Goal: Navigation & Orientation: Find specific page/section

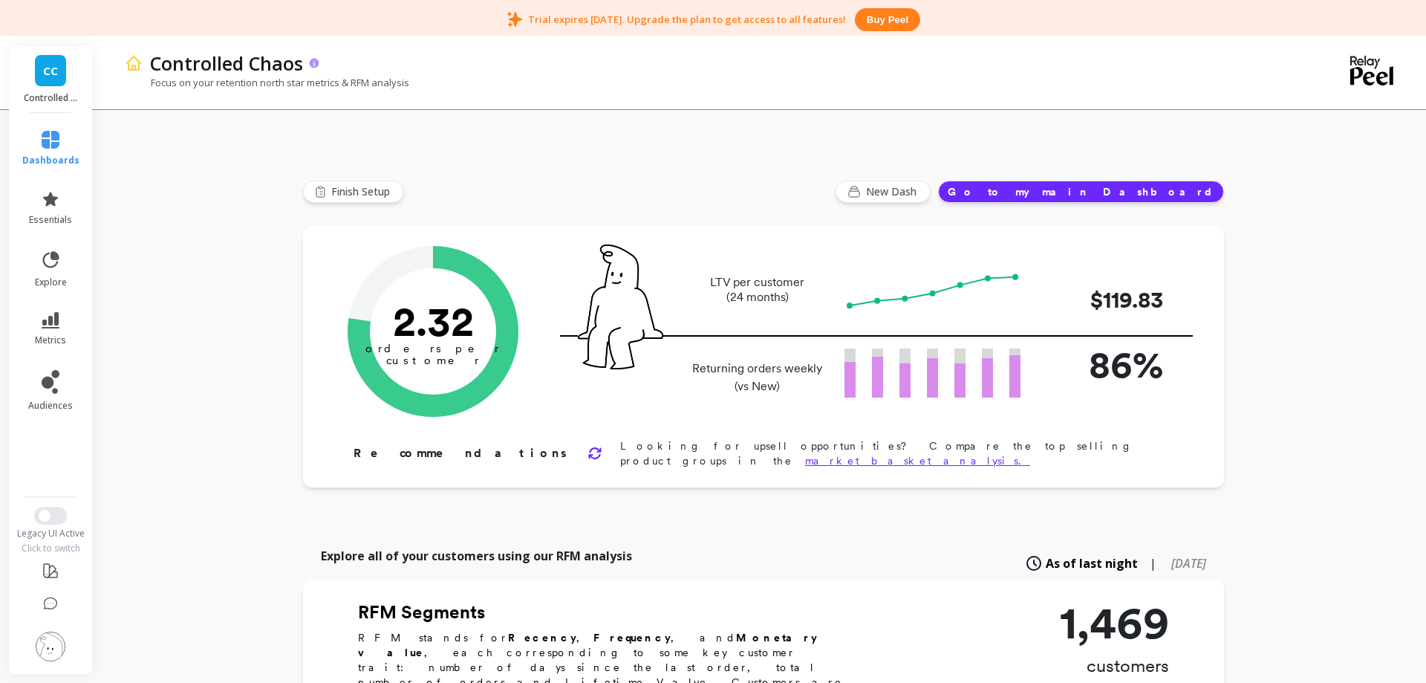
click at [218, 72] on p "Controlled Chaos" at bounding box center [226, 63] width 153 height 25
click at [351, 191] on span "Finish Setup" at bounding box center [362, 191] width 63 height 15
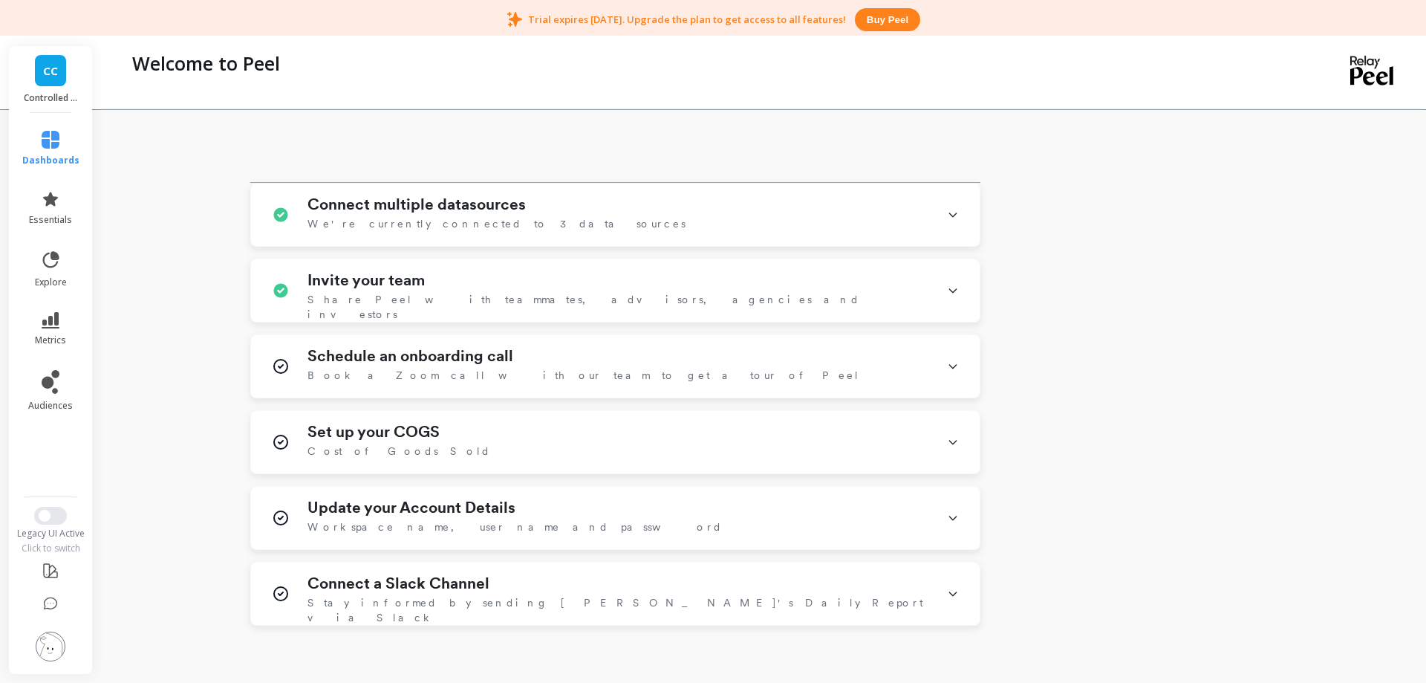
scroll to position [606, 0]
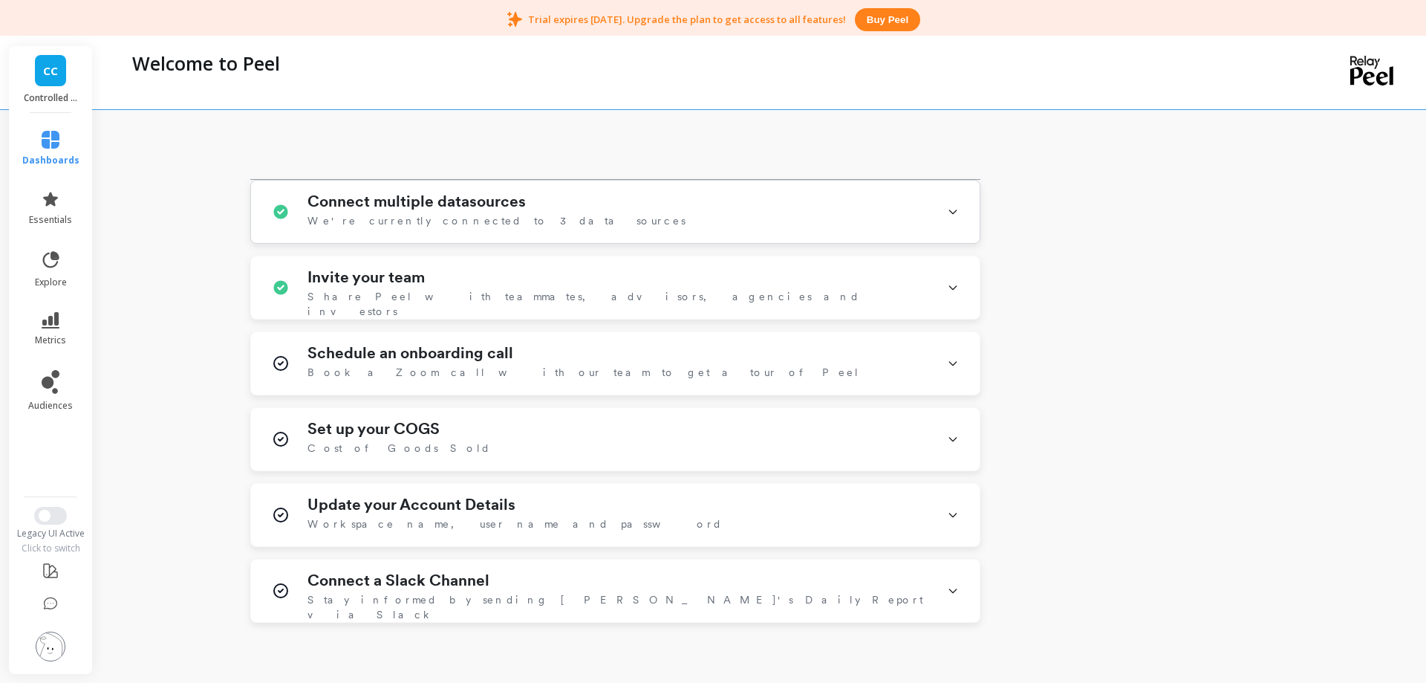
click at [428, 213] on span "We're currently connected to 3 data sources" at bounding box center [496, 220] width 378 height 15
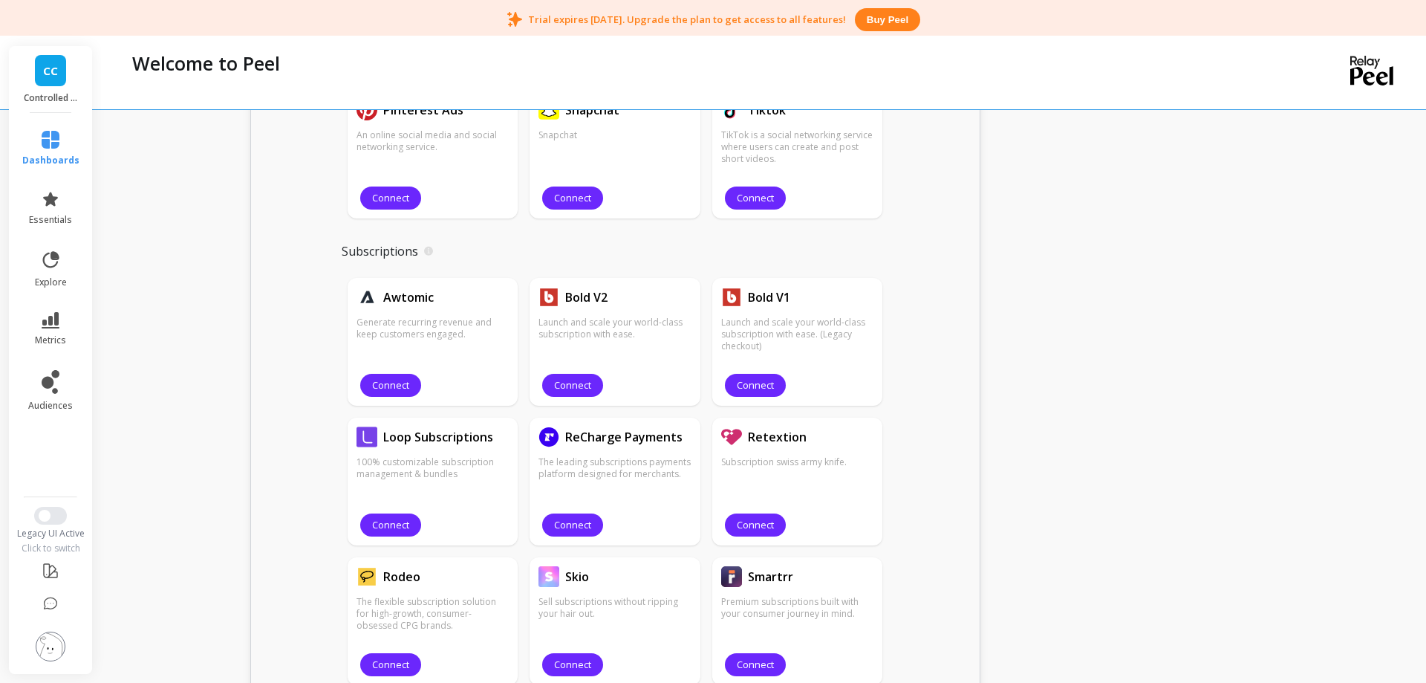
scroll to position [1439, 0]
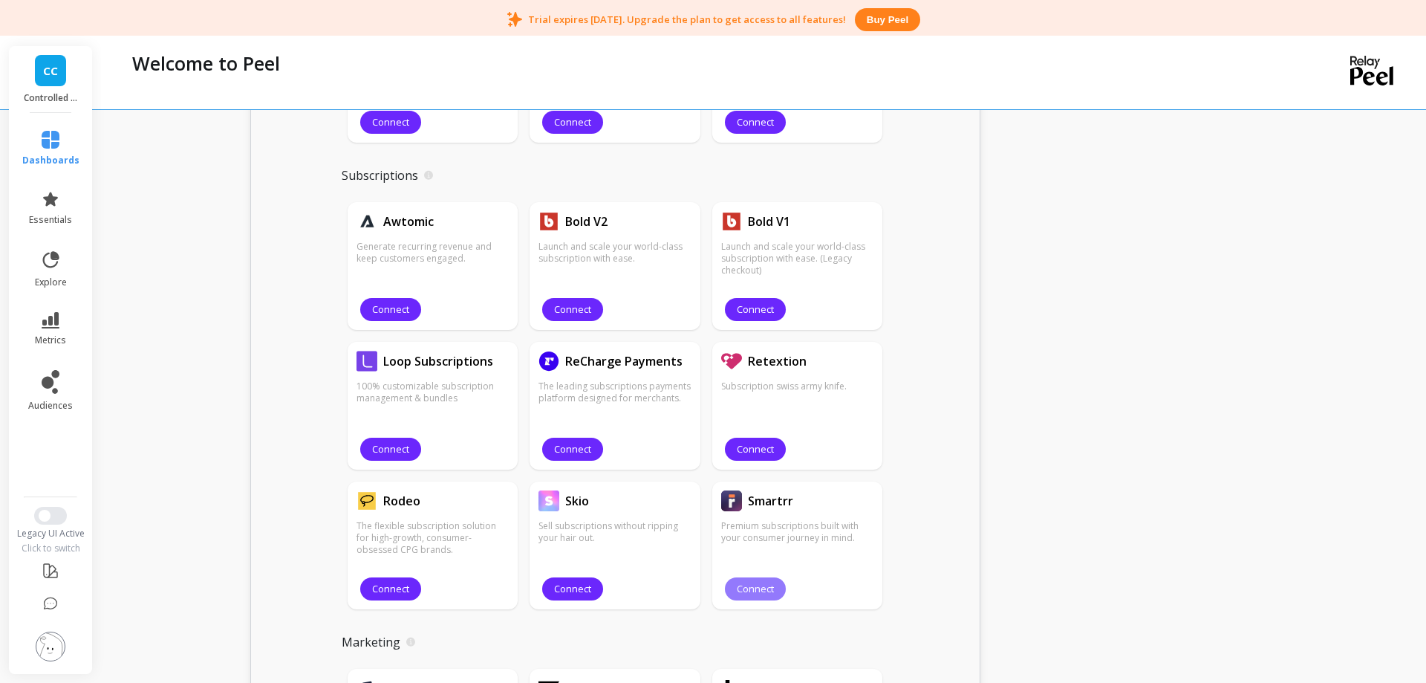
click at [768, 592] on span "Connect" at bounding box center [755, 589] width 37 height 14
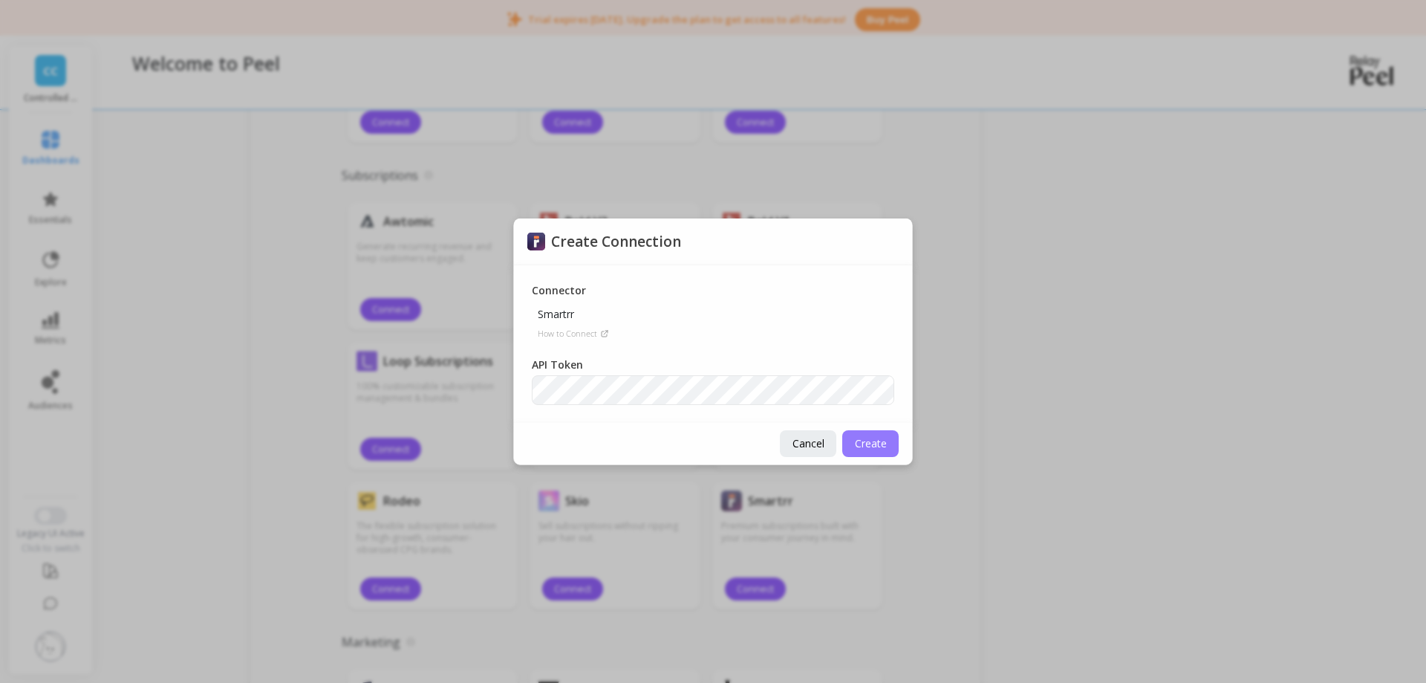
click at [857, 443] on span "Create" at bounding box center [871, 443] width 32 height 14
click at [567, 335] on p "How to Connect" at bounding box center [567, 334] width 59 height 12
click at [877, 444] on span "Create" at bounding box center [871, 443] width 32 height 14
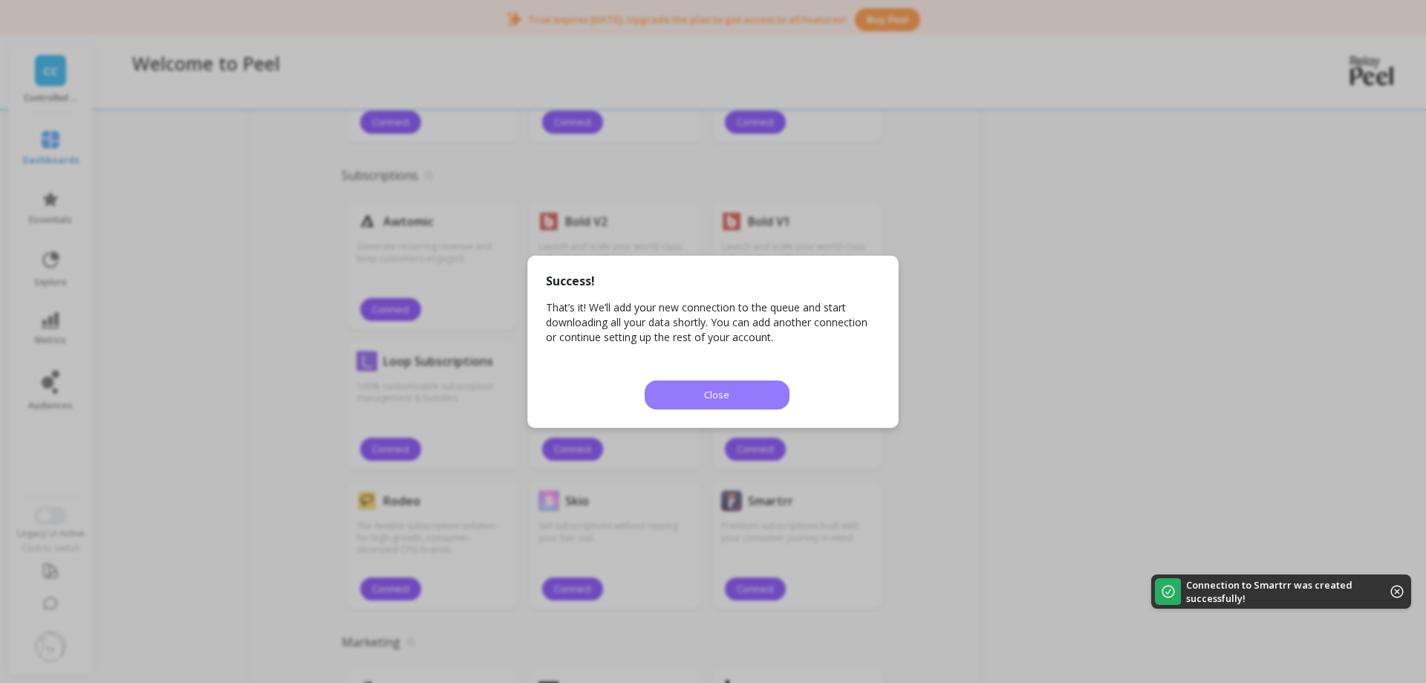
click at [717, 395] on span "Close" at bounding box center [716, 395] width 25 height 14
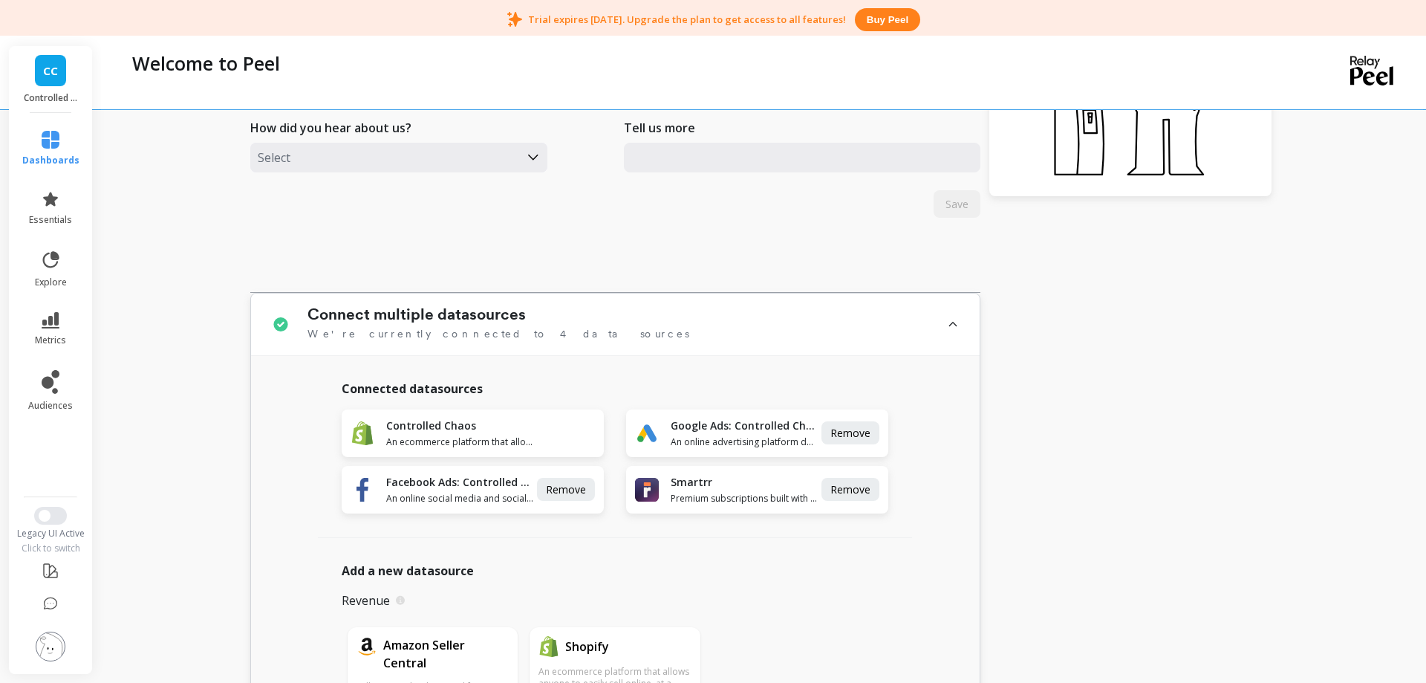
scroll to position [455, 0]
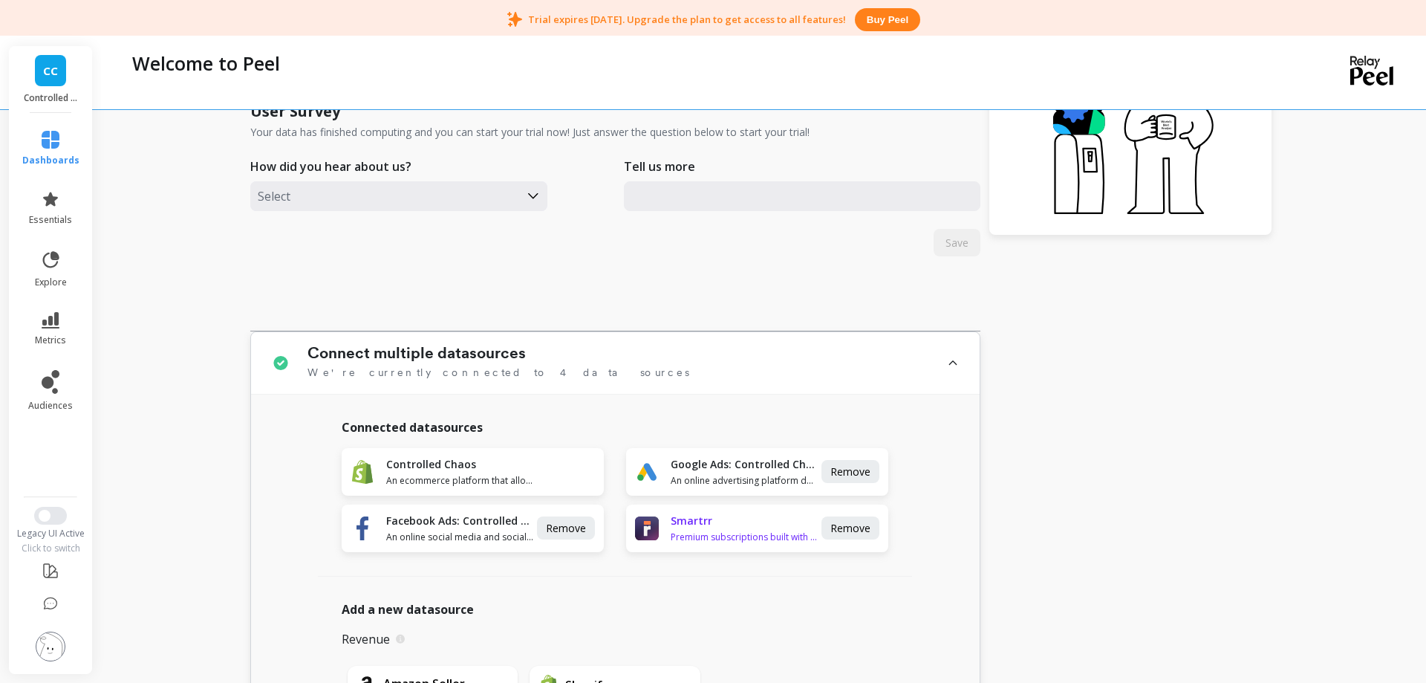
click at [688, 528] on div "Smartrr Premium subscriptions built with your consumer journey in mind." at bounding box center [745, 528] width 148 height 30
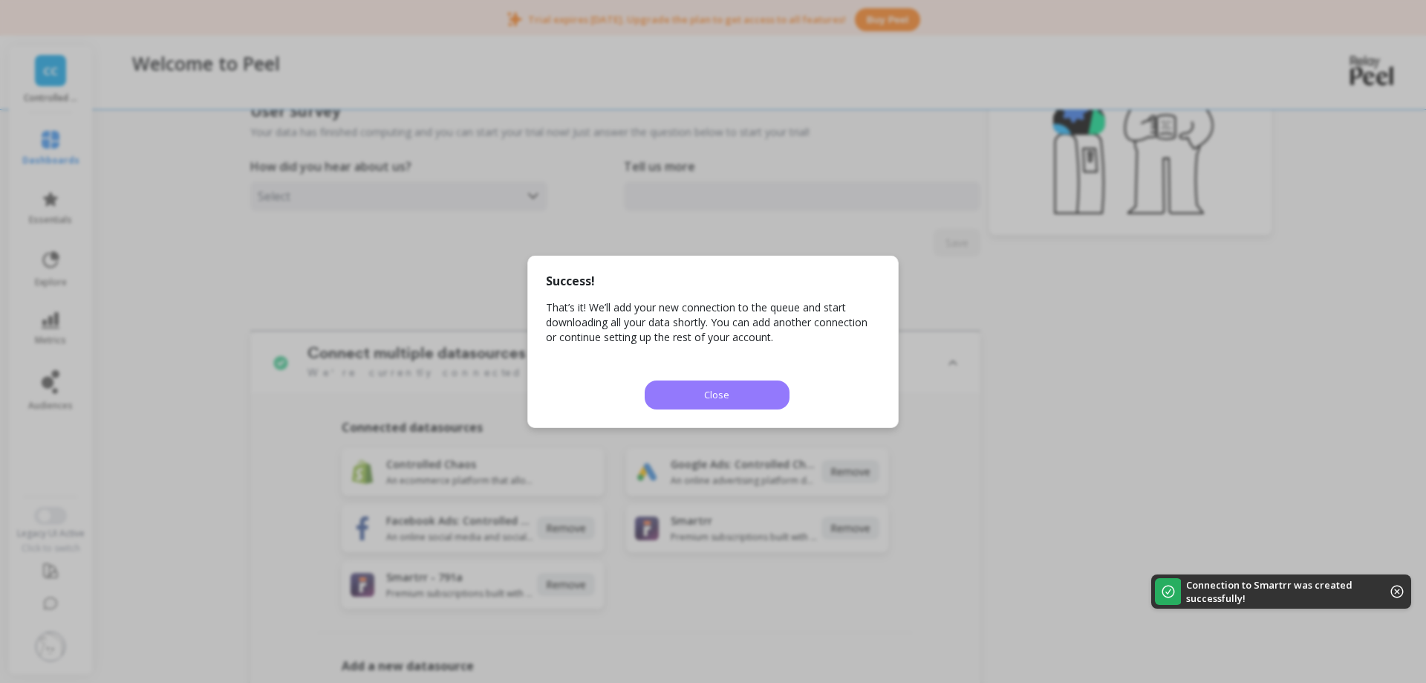
click at [682, 394] on button "Close" at bounding box center [717, 394] width 145 height 29
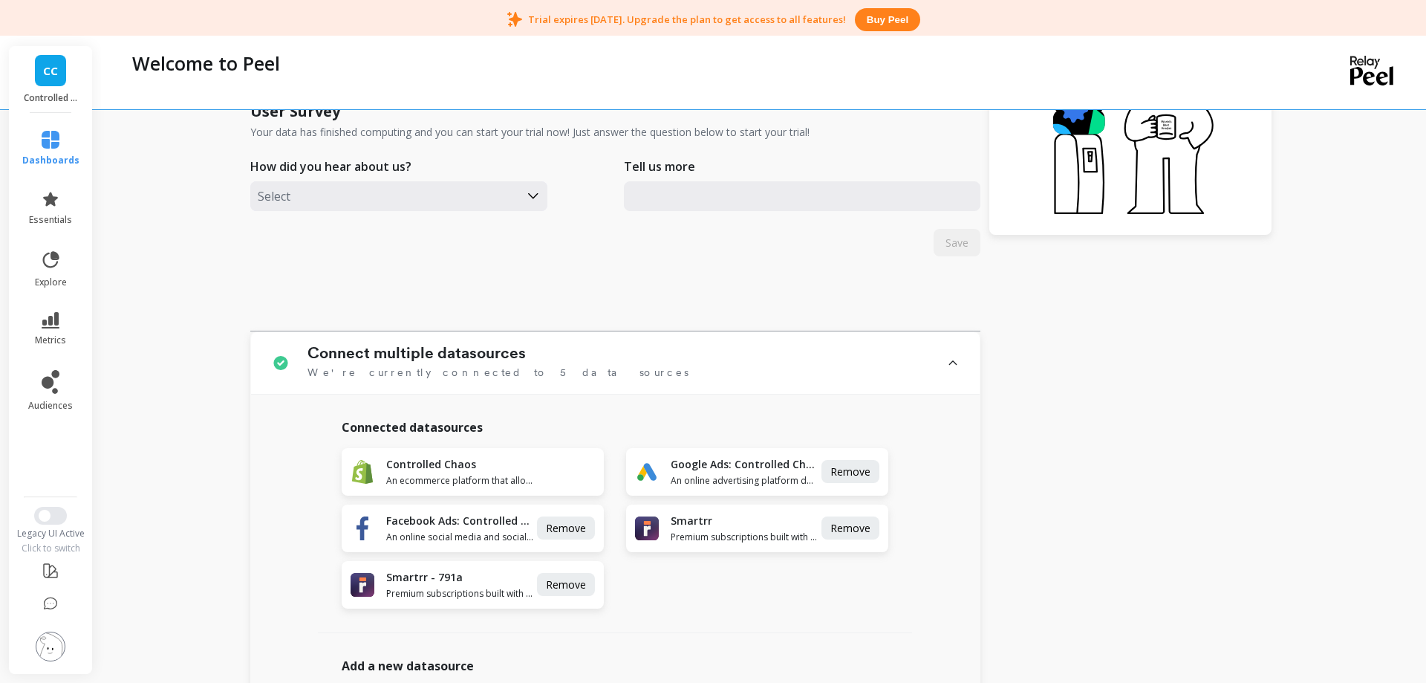
click at [56, 80] on link "CC" at bounding box center [50, 70] width 31 height 31
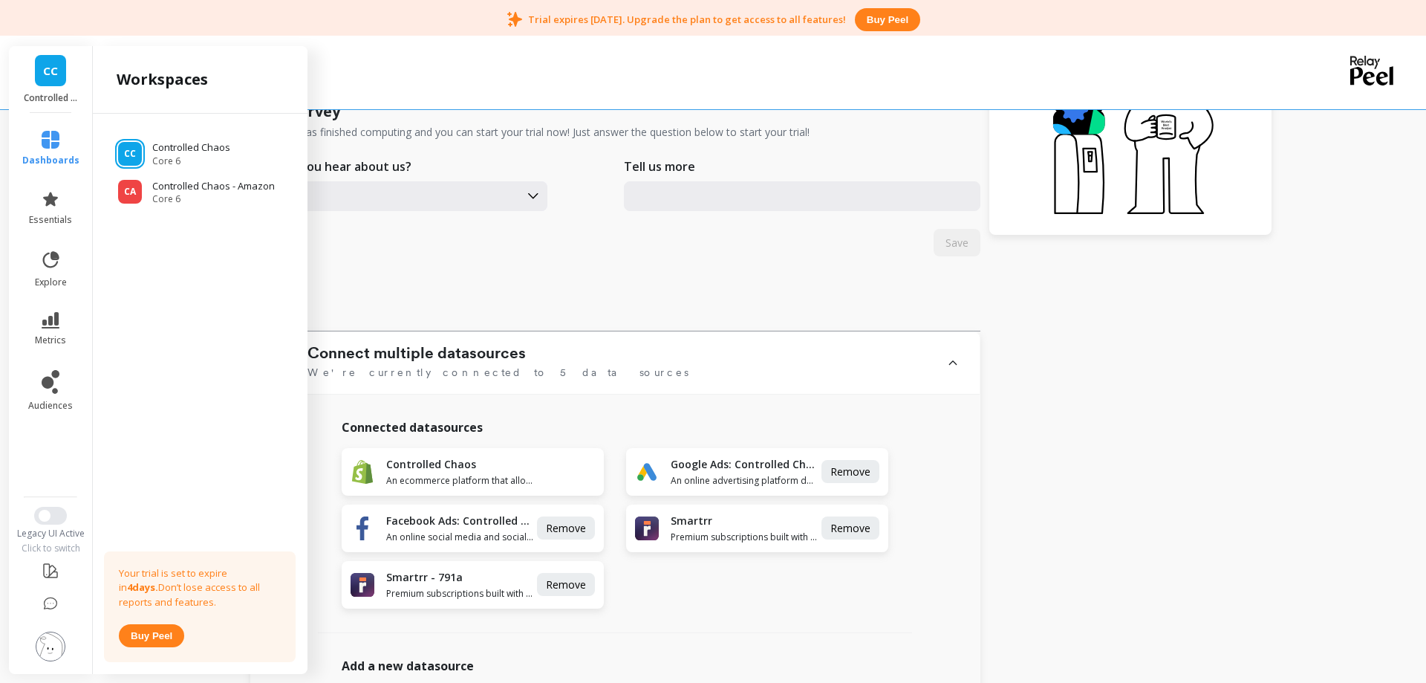
click at [527, 296] on div "User Survey Your data has finished computing and you can start your trial now! …" at bounding box center [615, 211] width 730 height 240
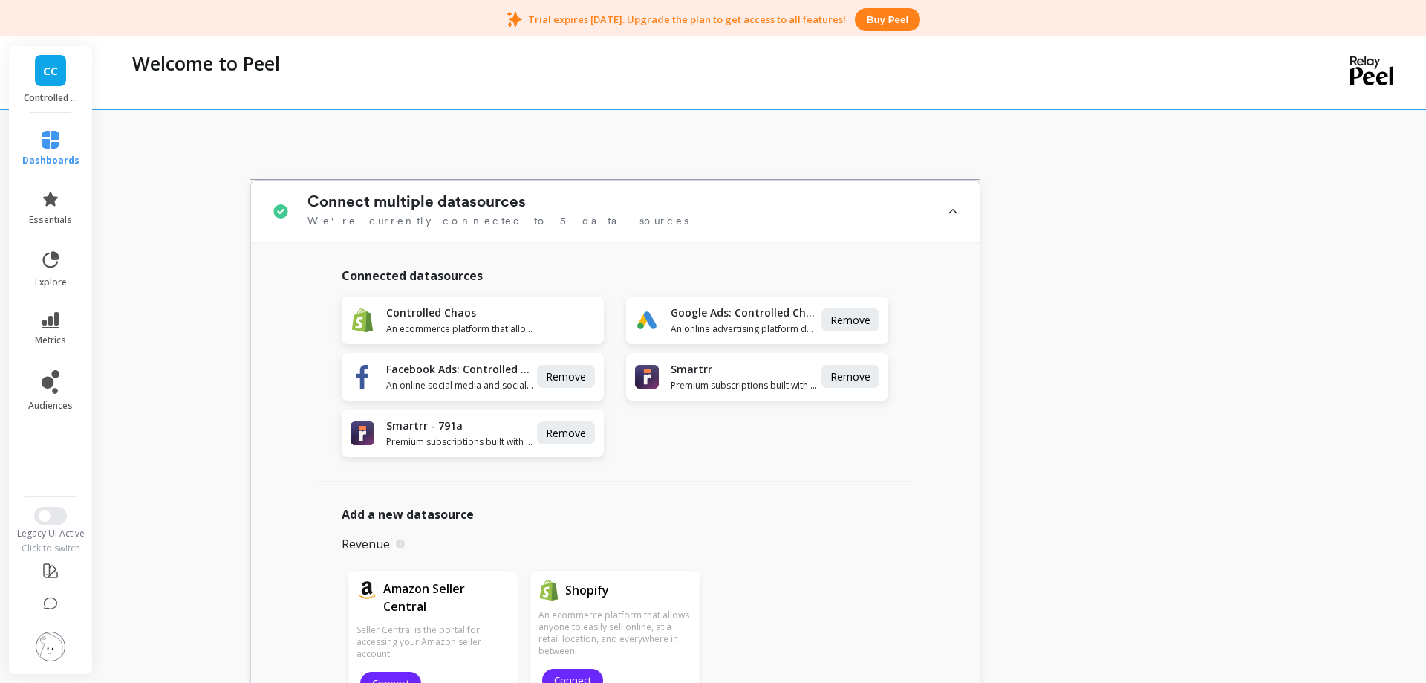
scroll to position [76, 0]
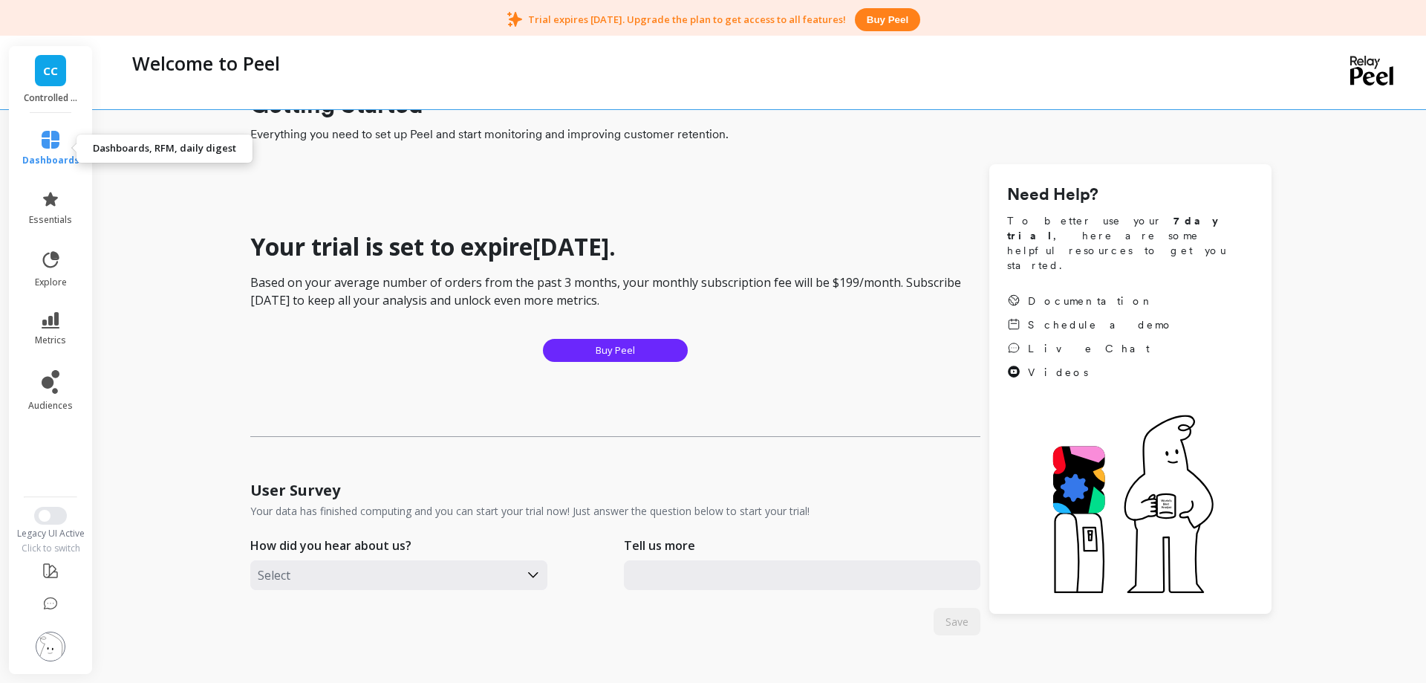
click at [39, 141] on link "dashboards" at bounding box center [50, 149] width 57 height 36
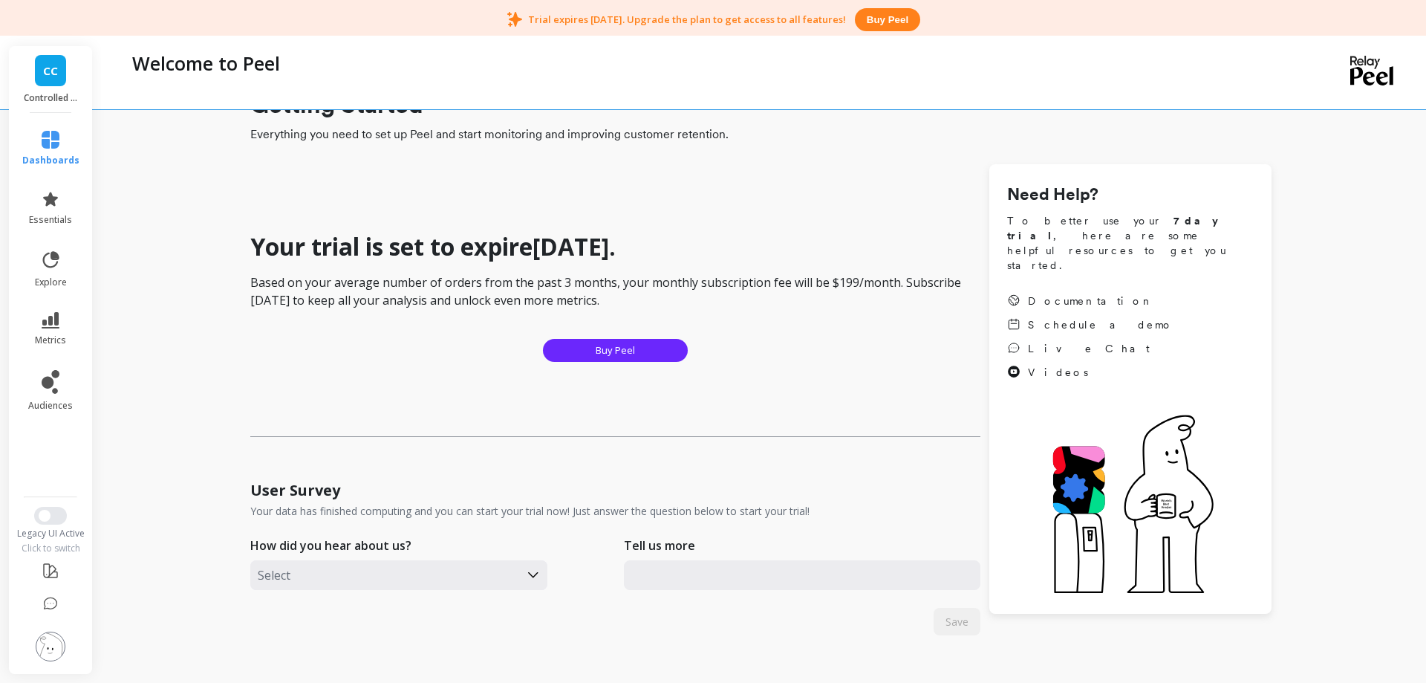
scroll to position [0, 0]
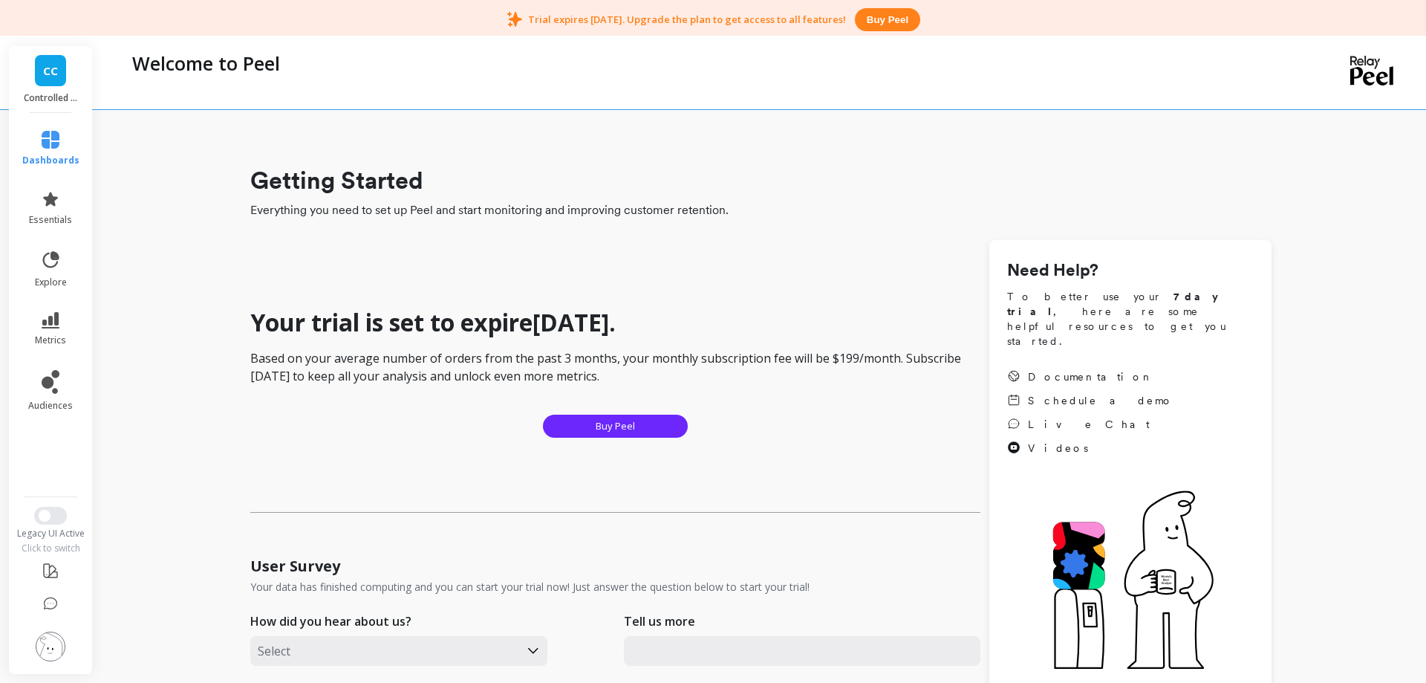
click at [46, 74] on span "CC" at bounding box center [50, 70] width 15 height 17
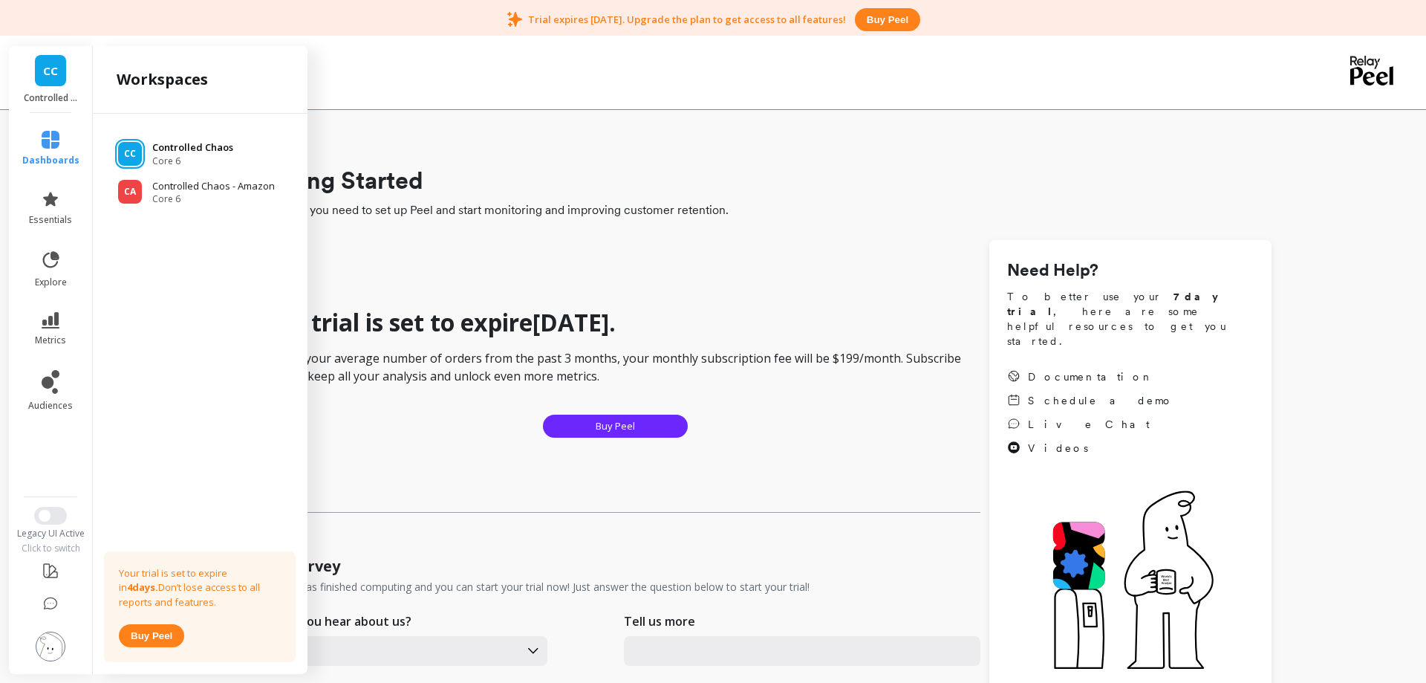
click at [152, 150] on p "Controlled Chaos" at bounding box center [192, 147] width 81 height 15
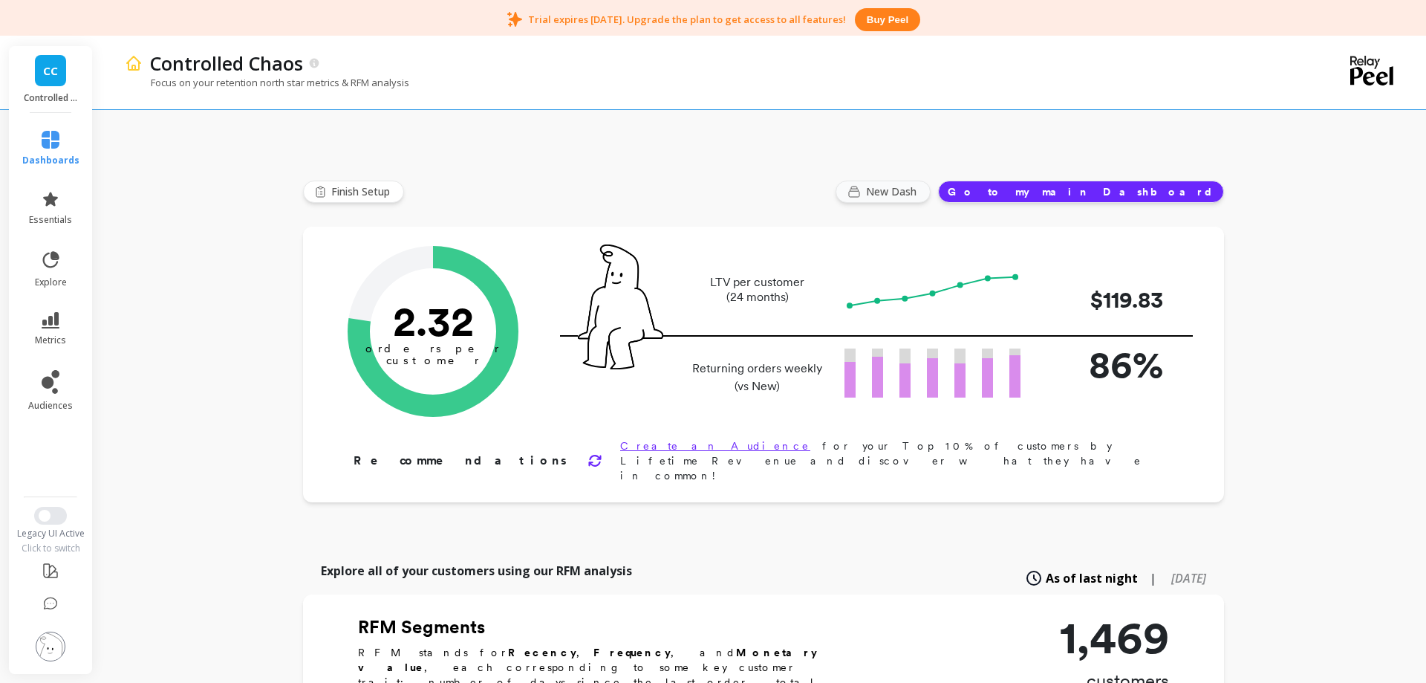
click at [931, 186] on button "New Dash" at bounding box center [882, 191] width 95 height 22
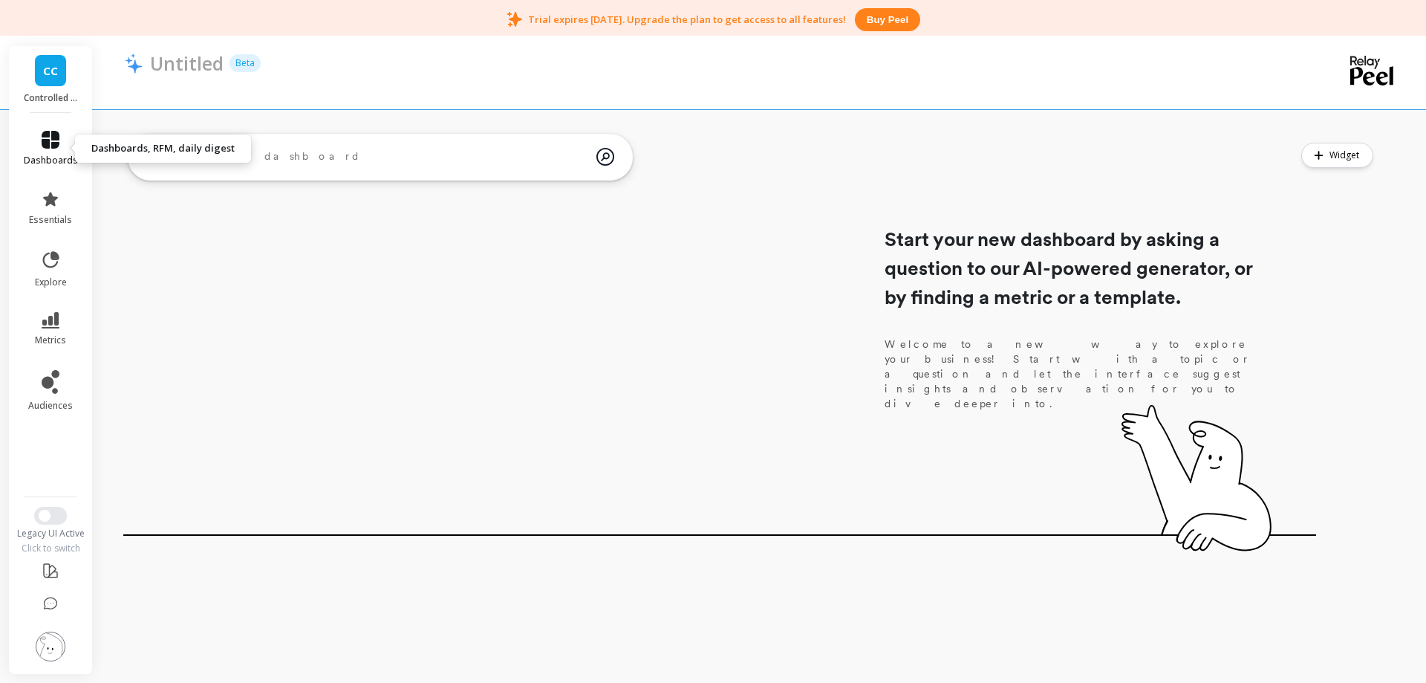
click at [48, 155] on span "dashboards" at bounding box center [51, 160] width 54 height 12
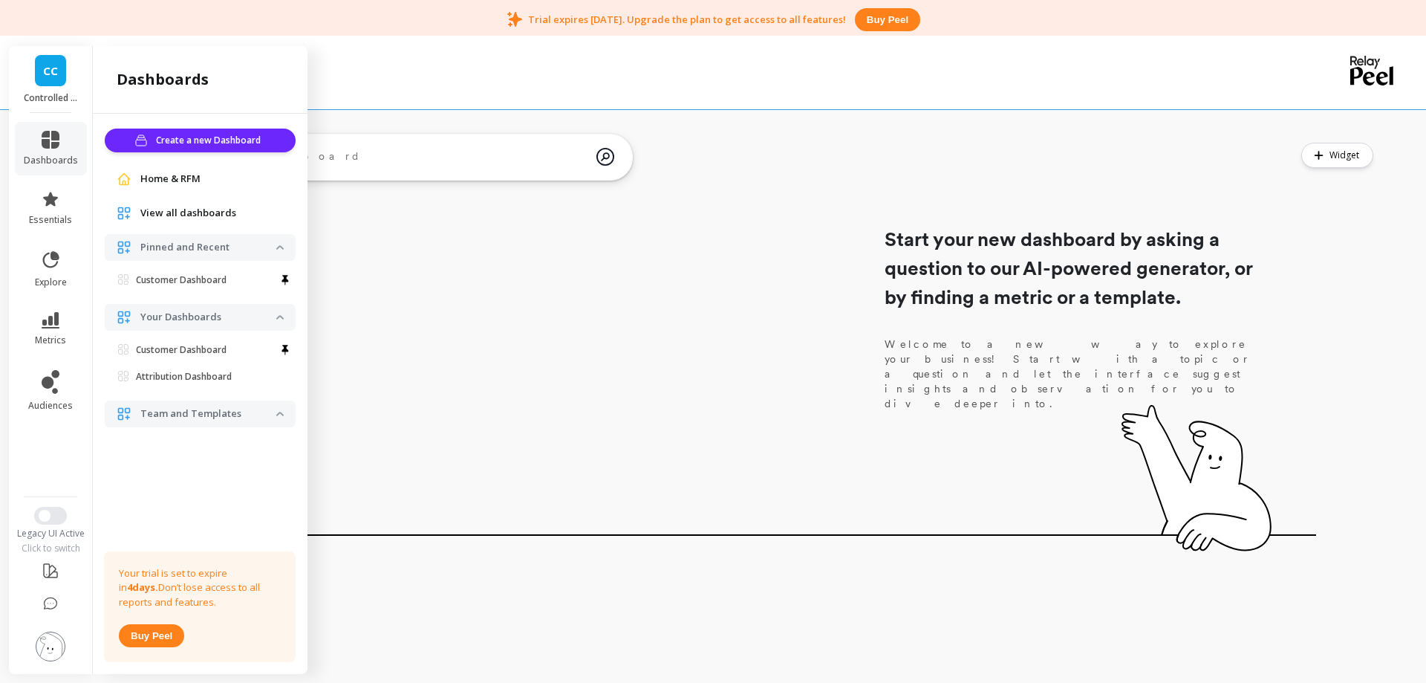
click at [177, 184] on span "Home & RFM" at bounding box center [170, 179] width 60 height 15
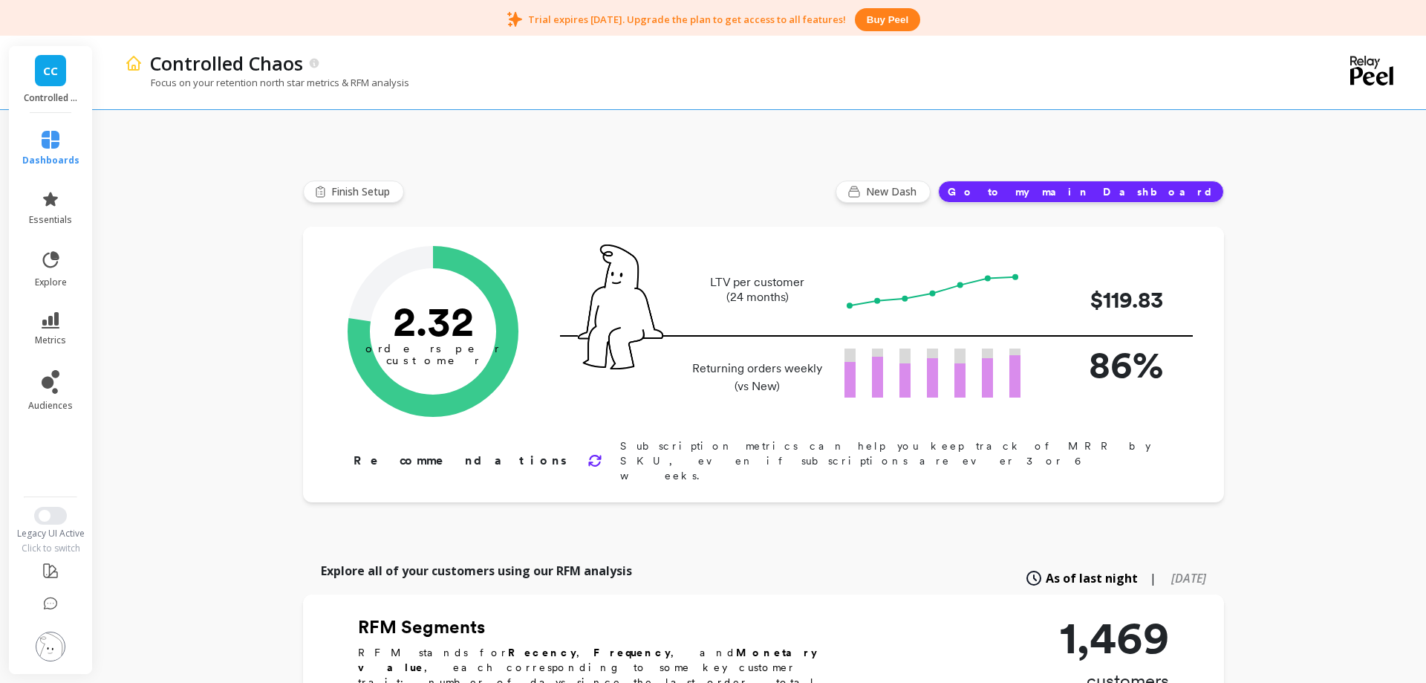
click at [1121, 192] on button "Go to my main Dashboard" at bounding box center [1081, 191] width 286 height 22
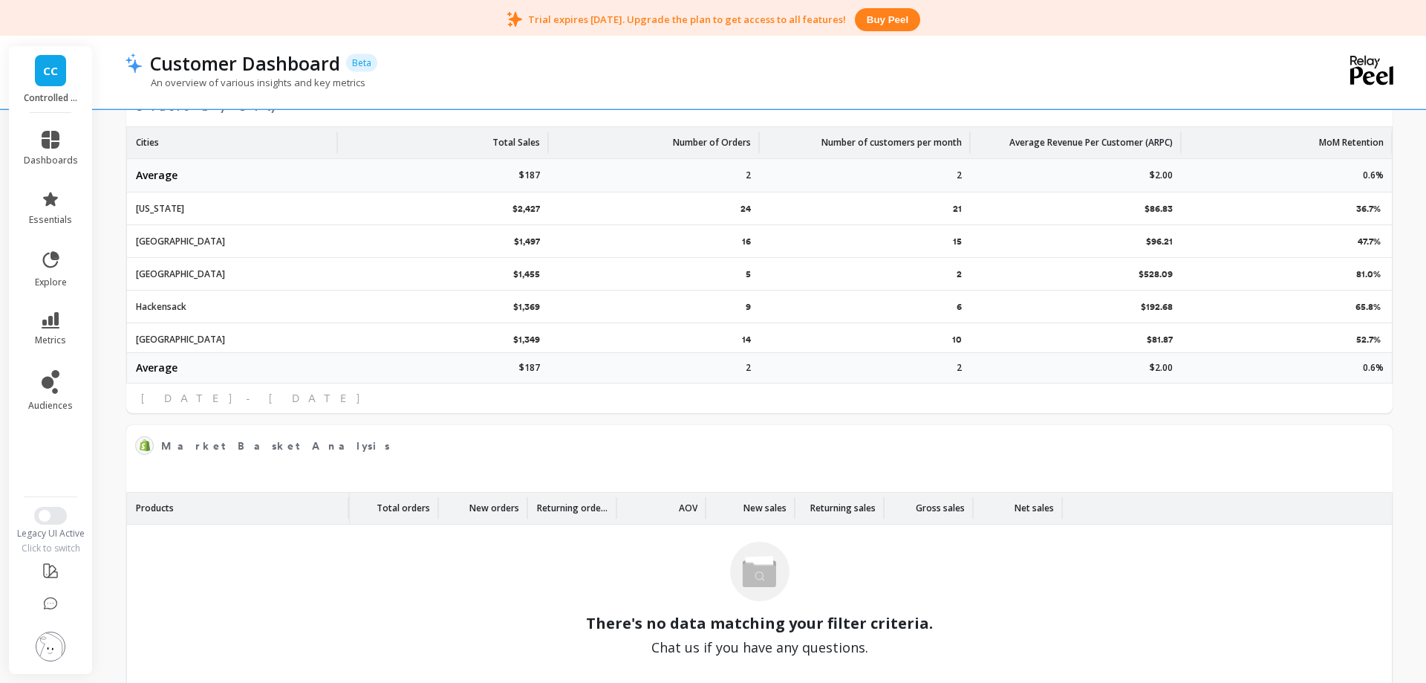
scroll to position [2430, 0]
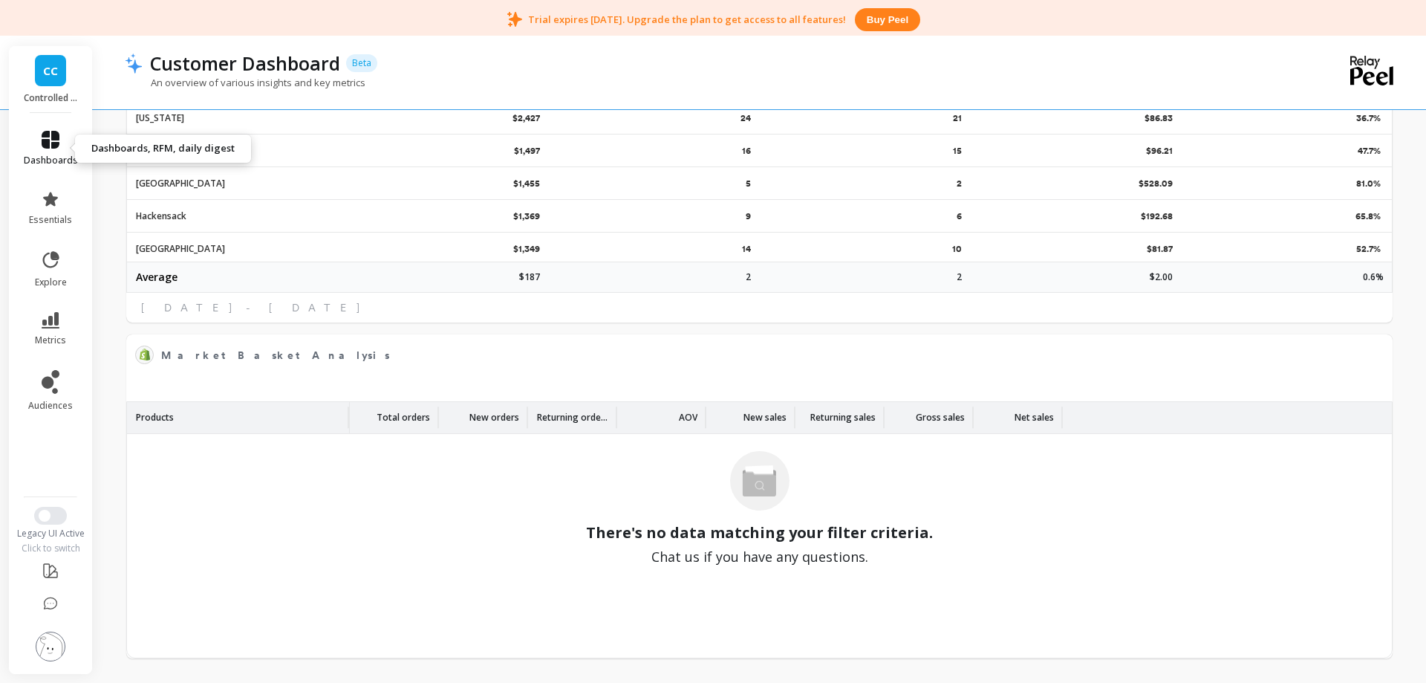
click at [57, 141] on icon at bounding box center [51, 140] width 18 height 18
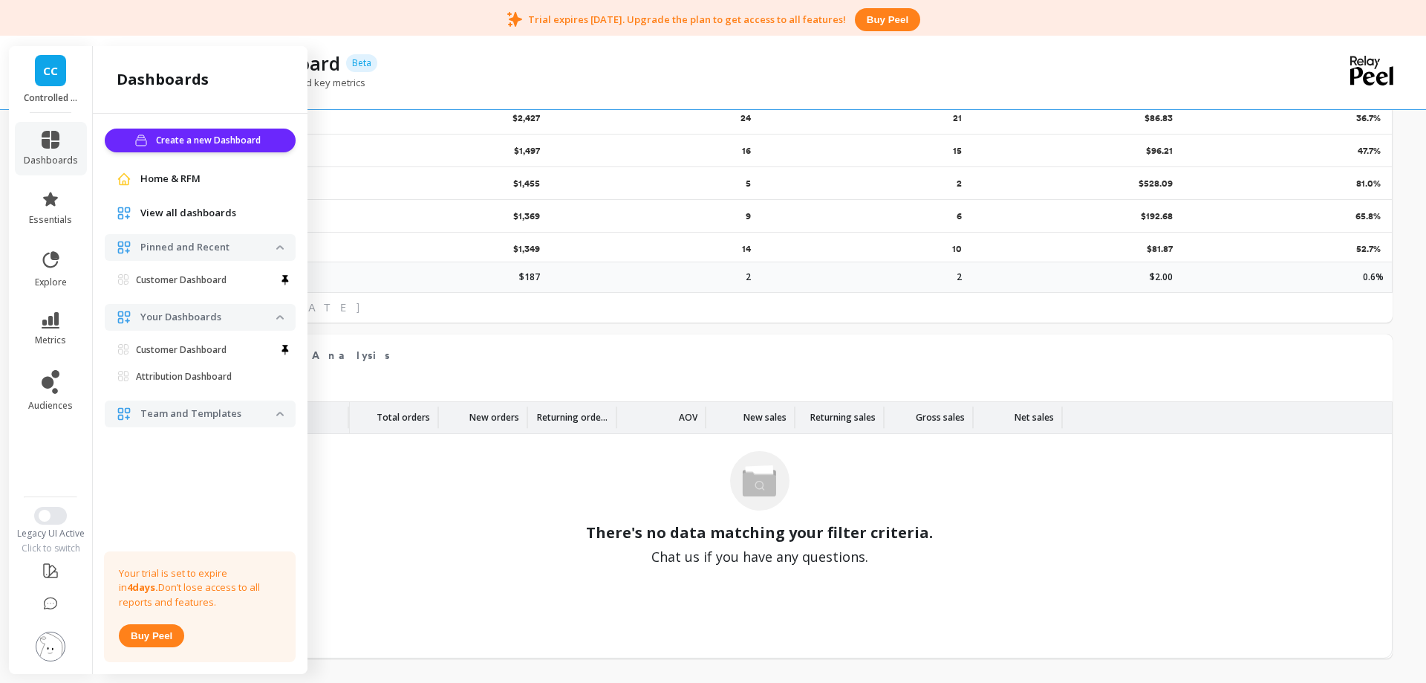
click at [169, 215] on span "View all dashboards" at bounding box center [188, 213] width 96 height 15
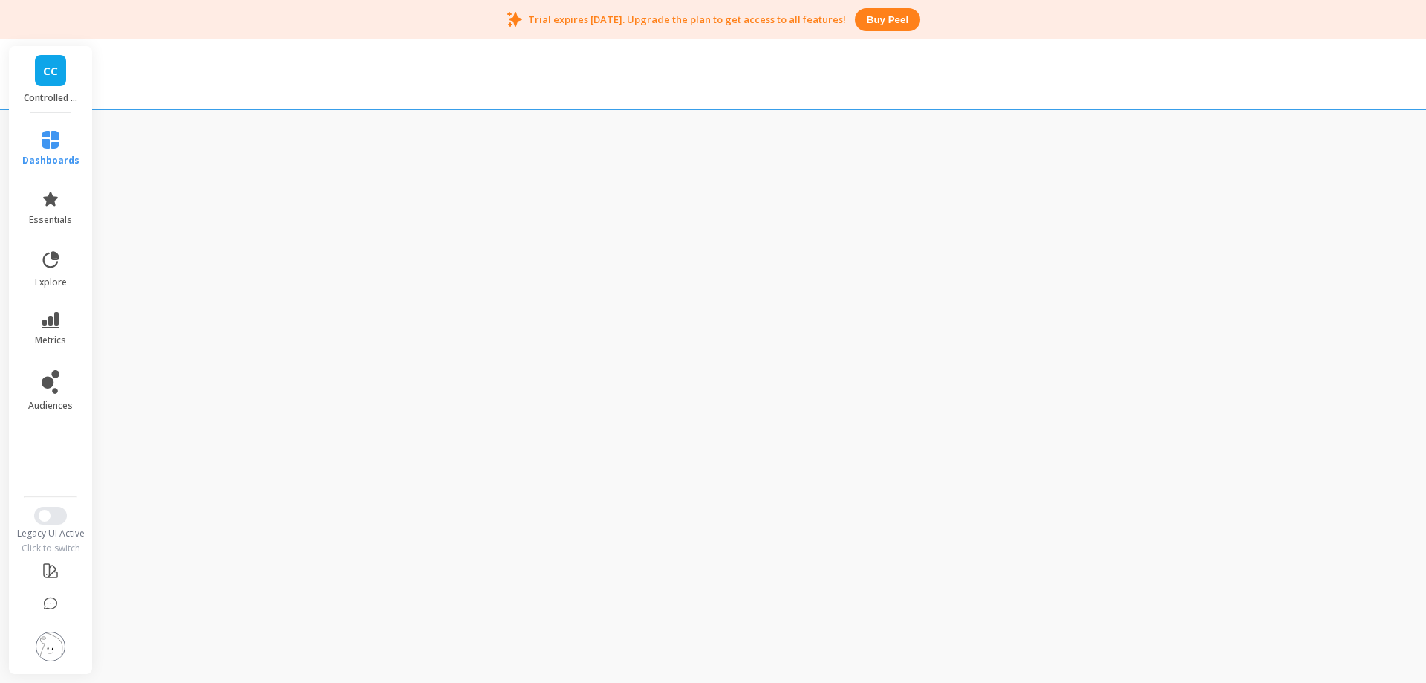
scroll to position [39, 0]
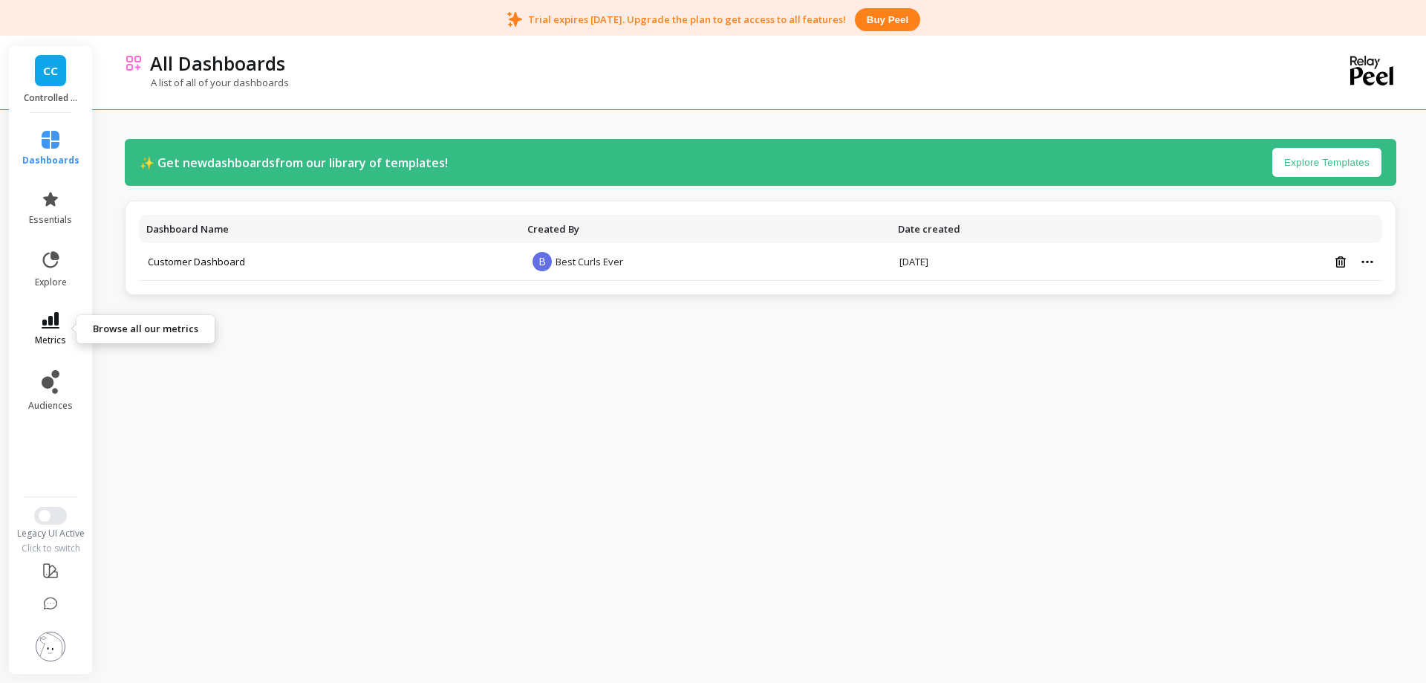
click at [50, 322] on icon at bounding box center [51, 320] width 18 height 16
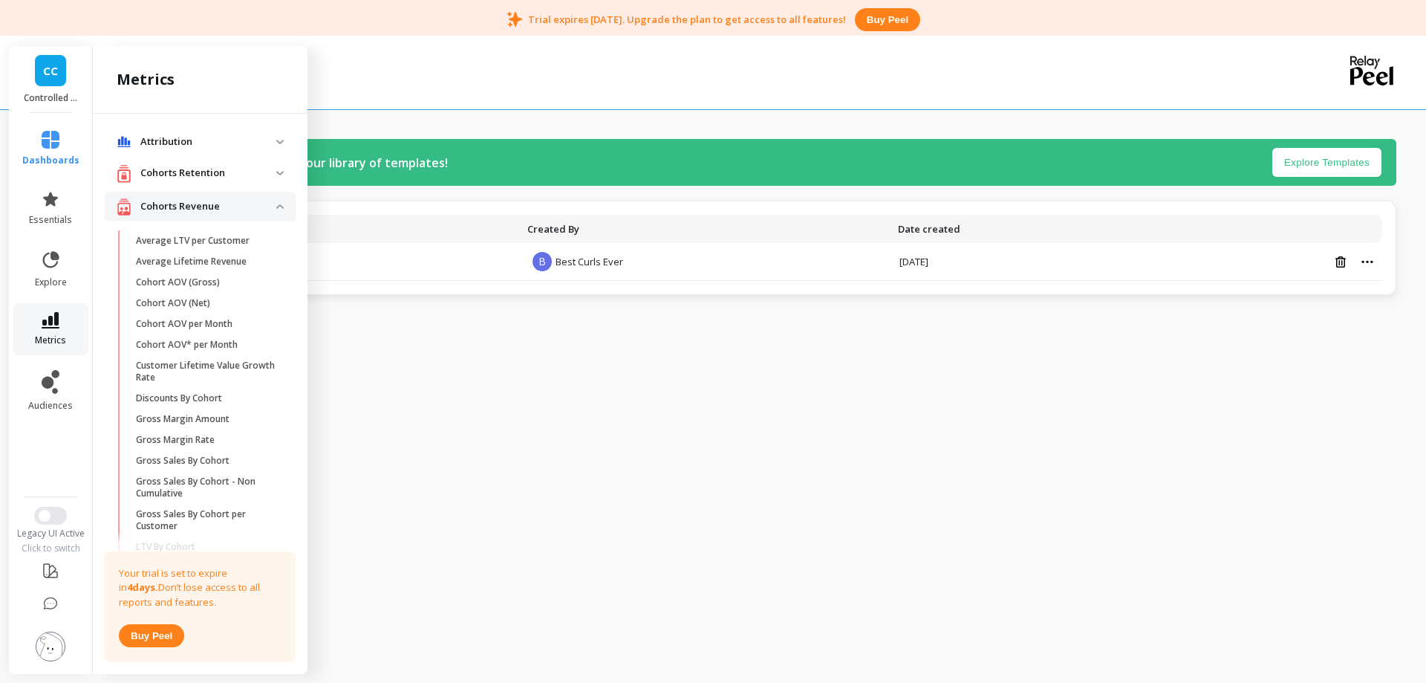
scroll to position [871, 0]
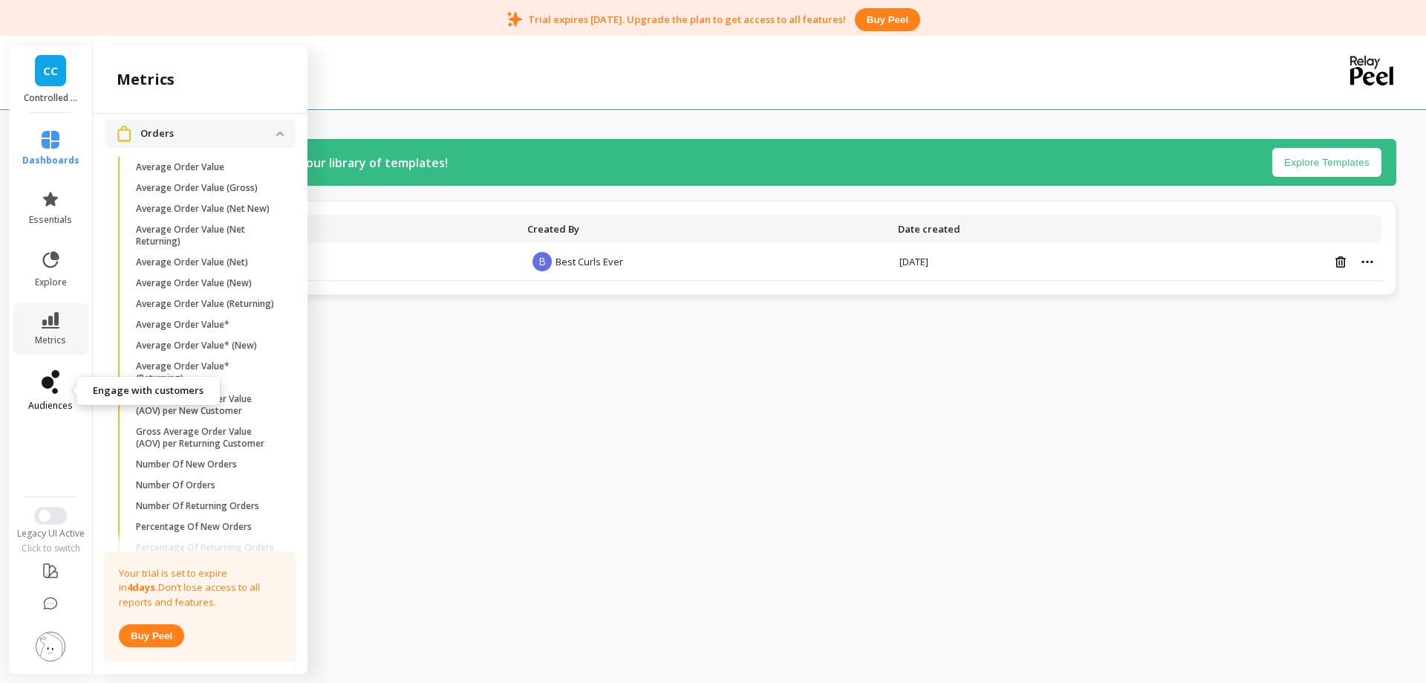
click at [45, 386] on icon at bounding box center [48, 383] width 12 height 12
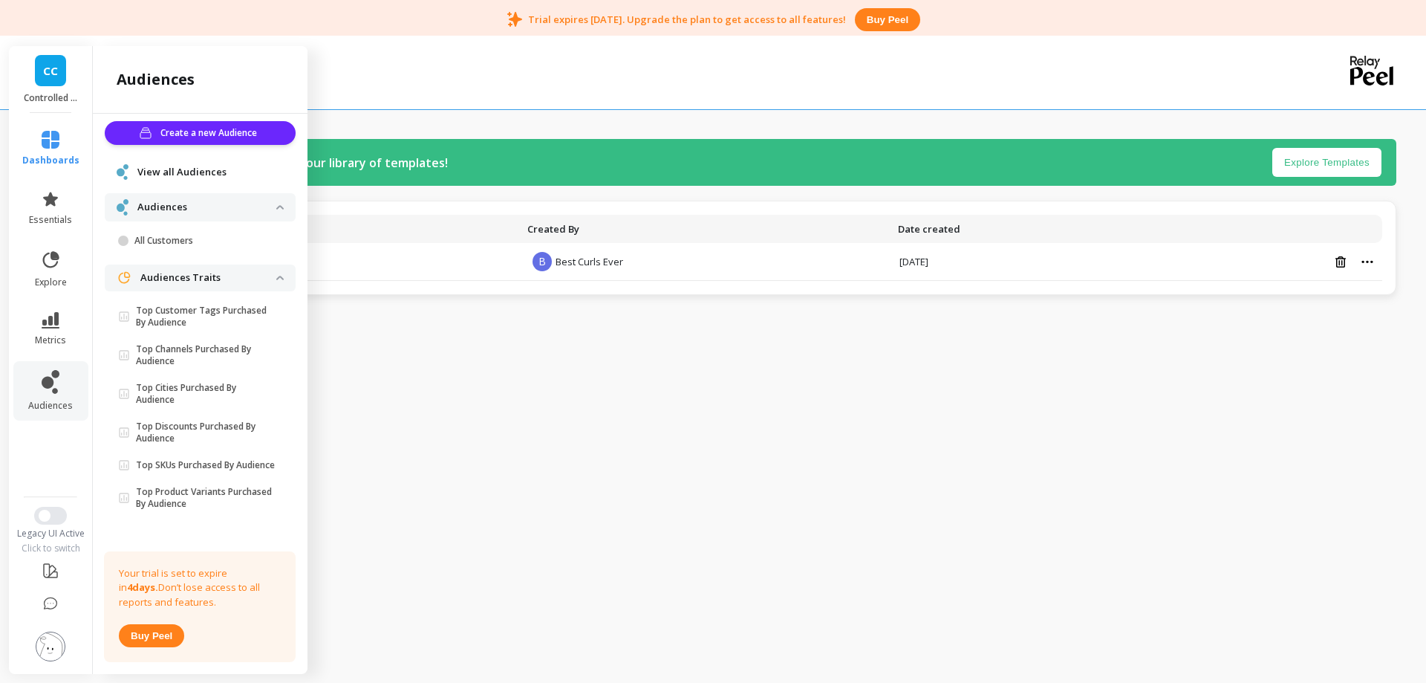
scroll to position [0, 0]
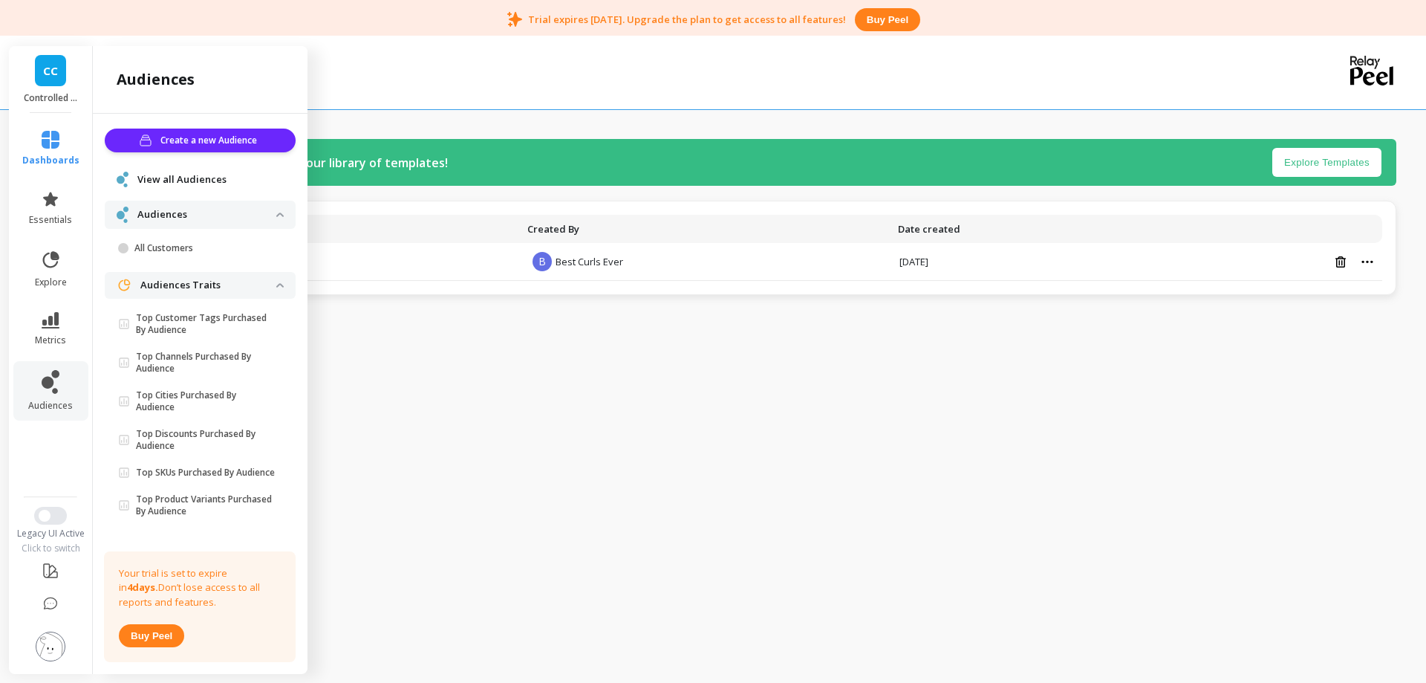
click at [185, 182] on span "View all Audiences" at bounding box center [181, 179] width 89 height 15
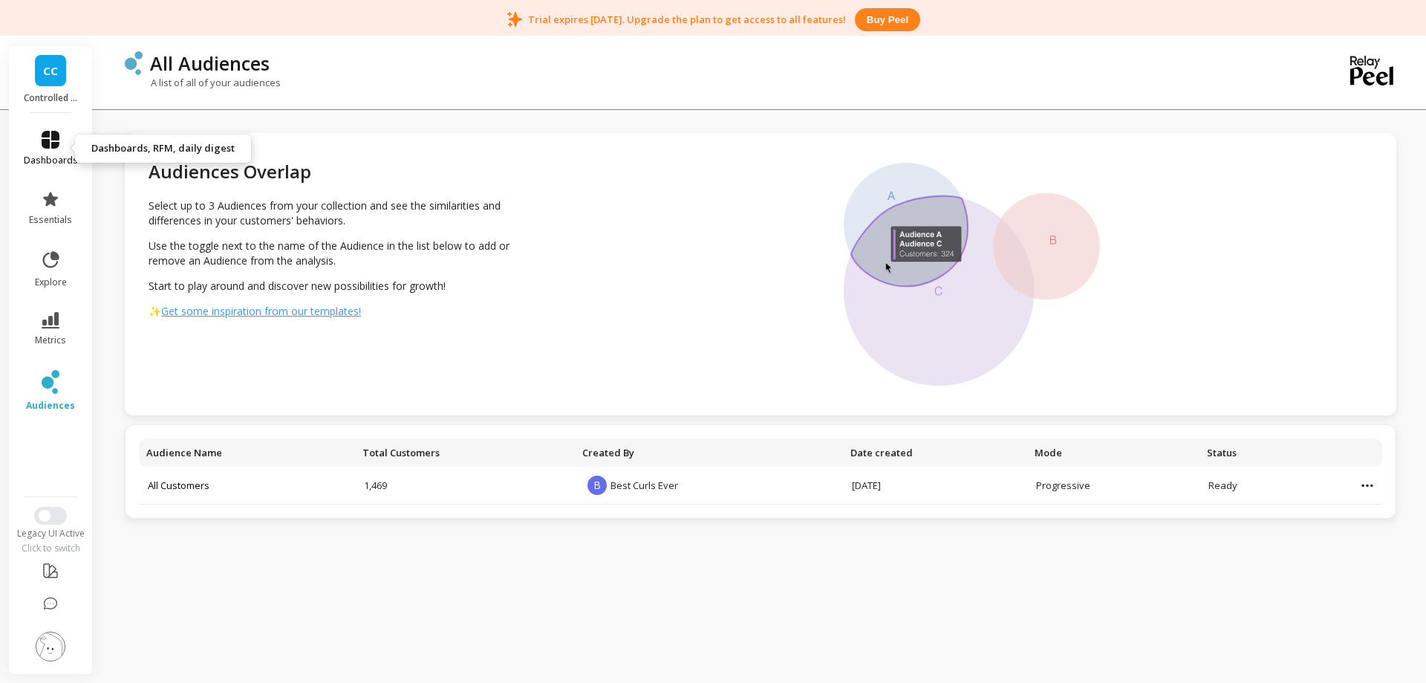
click at [51, 134] on icon at bounding box center [51, 140] width 18 height 18
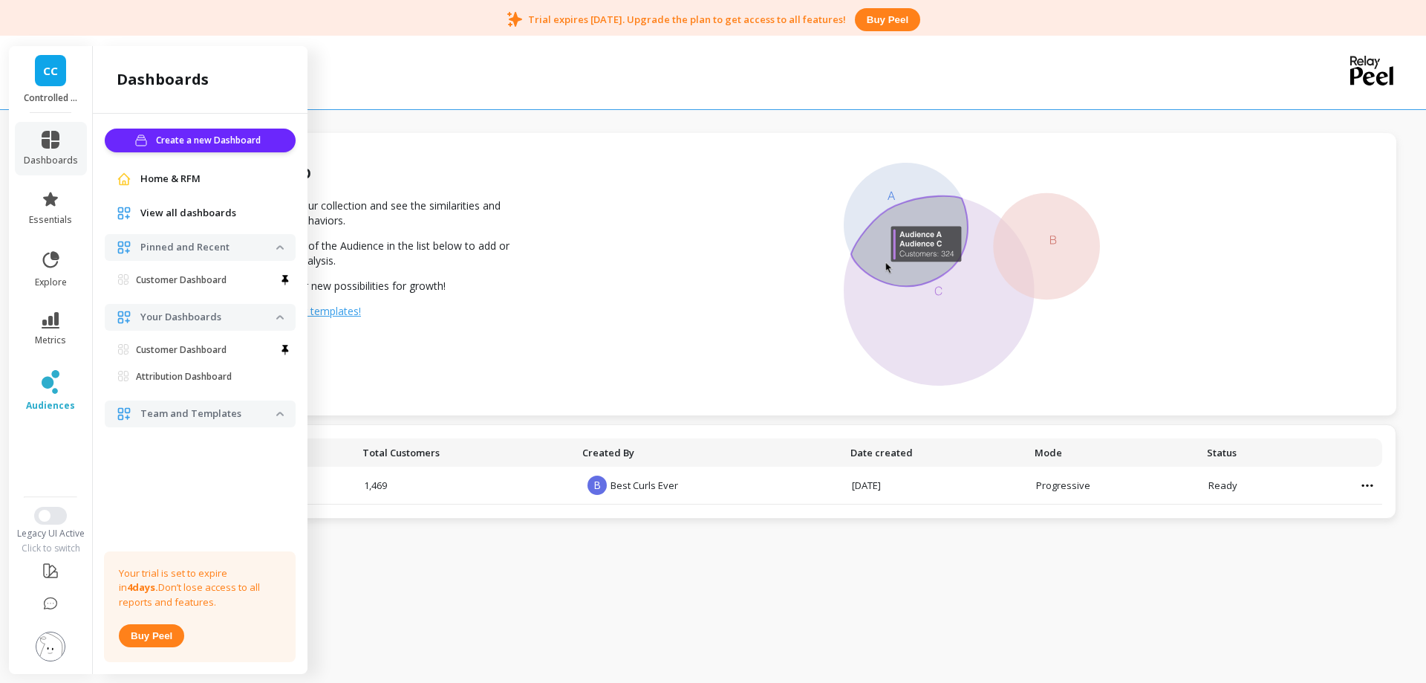
click at [167, 178] on span "Home & RFM" at bounding box center [170, 179] width 60 height 15
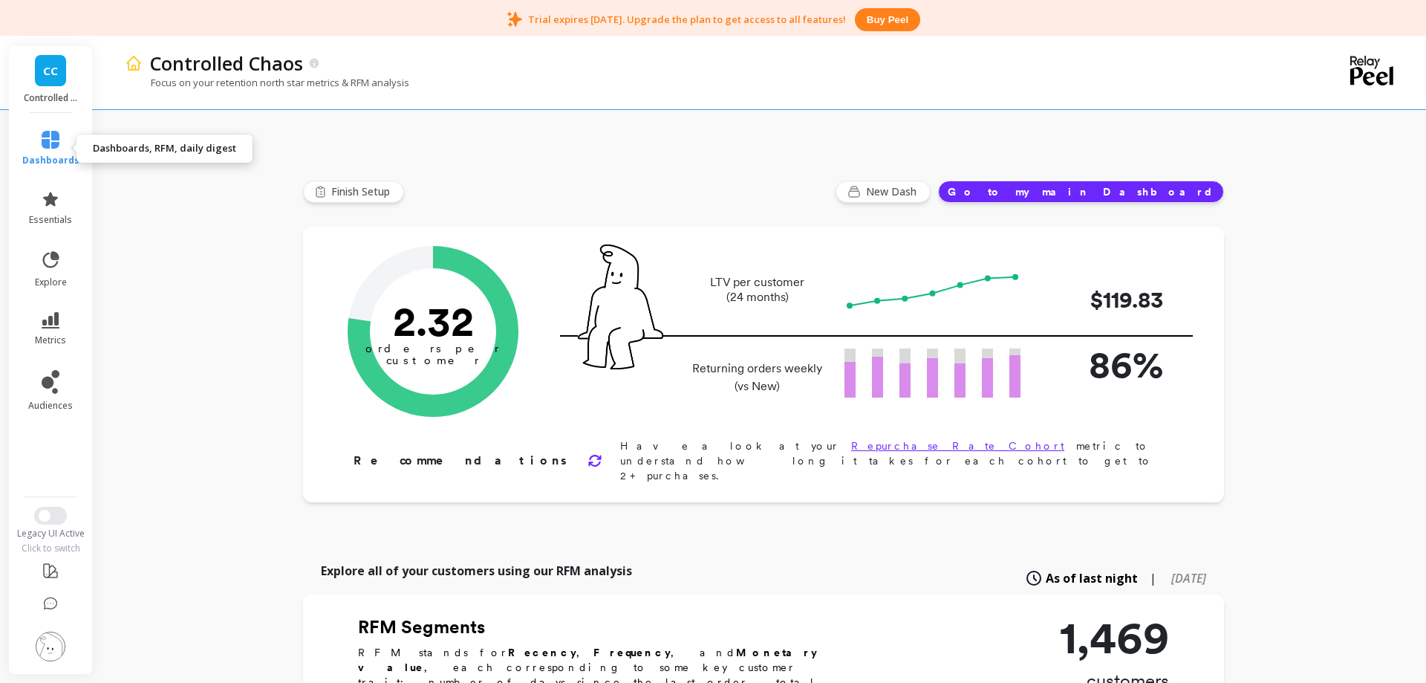
click at [56, 152] on link "dashboards" at bounding box center [50, 149] width 57 height 36
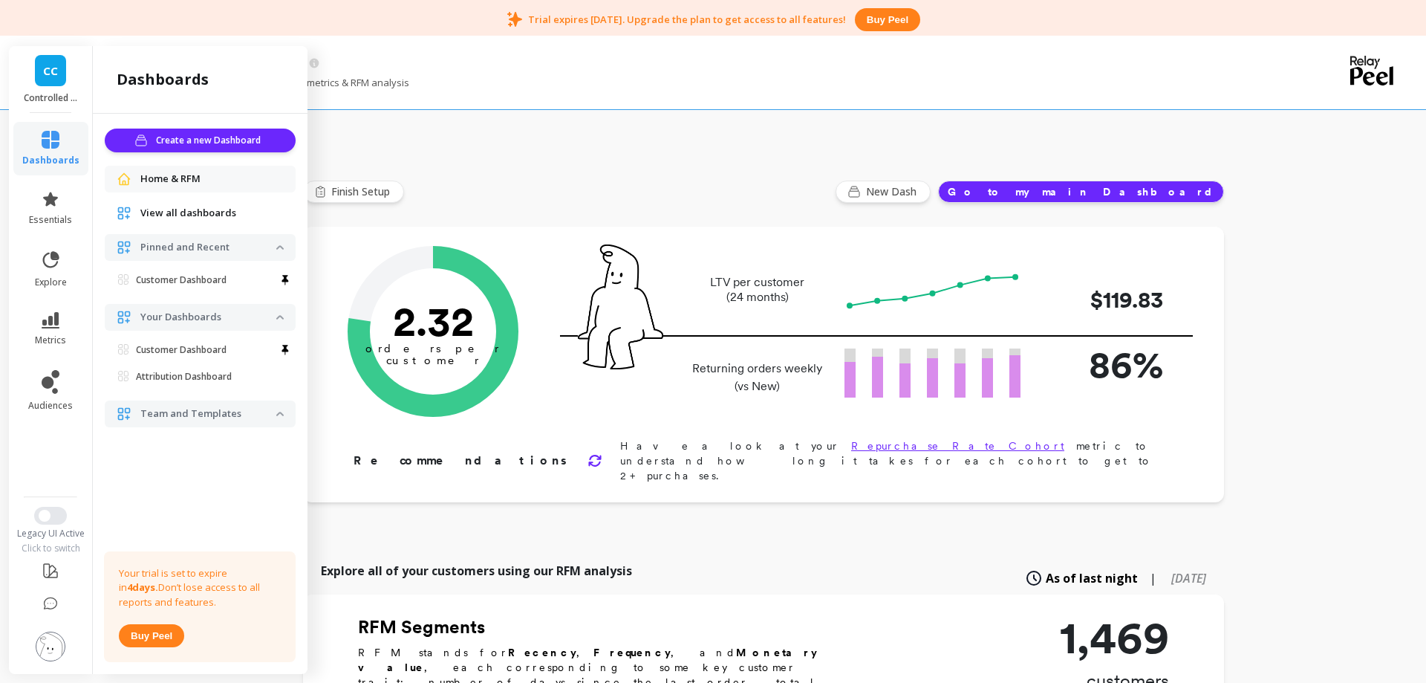
click at [183, 209] on span "View all dashboards" at bounding box center [188, 213] width 96 height 15
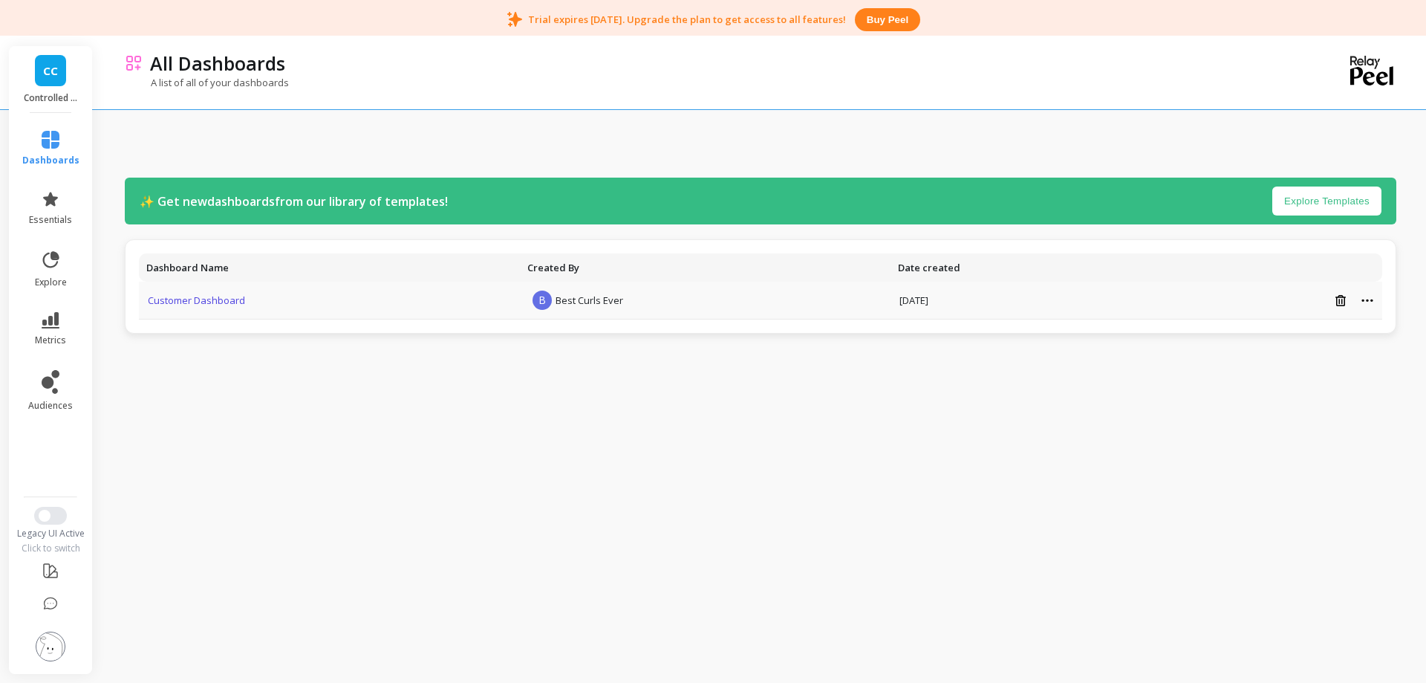
click at [195, 303] on link "Customer Dashboard" at bounding box center [196, 299] width 97 height 13
